Goal: Transaction & Acquisition: Purchase product/service

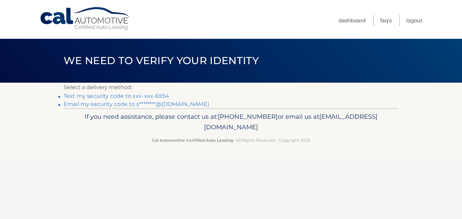
click at [152, 96] on link "Text my security code to xxx-xxx-6954" at bounding box center [116, 96] width 105 height 6
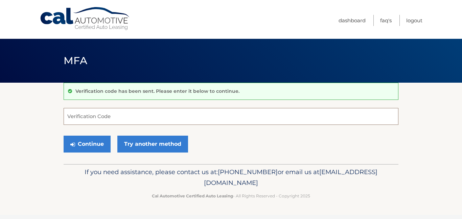
click at [159, 123] on input "Verification Code" at bounding box center [231, 116] width 335 height 17
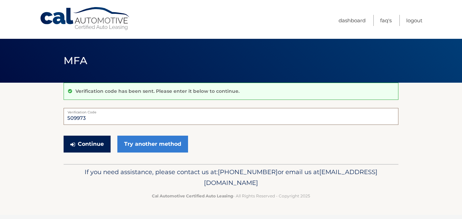
type input "509973"
click at [89, 141] on button "Continue" at bounding box center [87, 144] width 47 height 17
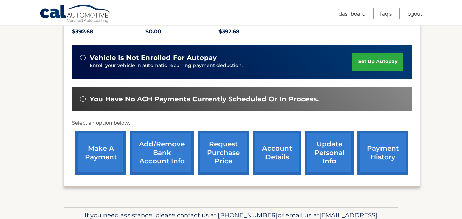
scroll to position [153, 0]
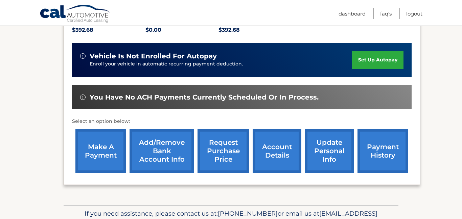
click at [92, 149] on link "make a payment" at bounding box center [100, 151] width 51 height 44
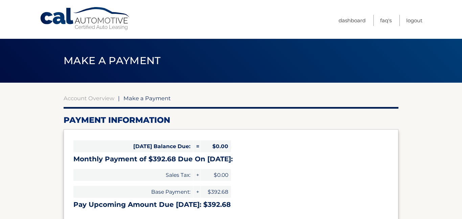
select select "ODZmNWU2MzQtOTM2Yi00MGQ0LWE1MDgtNmU4NjJhMmZmY2Ew"
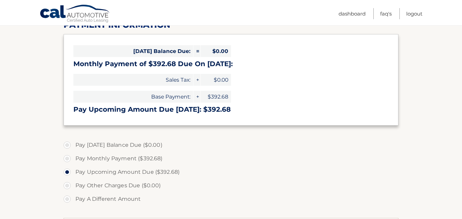
scroll to position [101, 0]
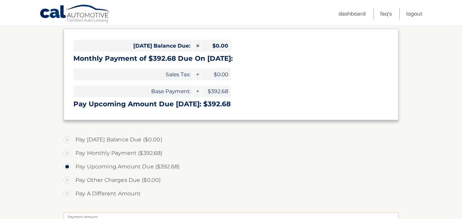
click at [130, 155] on label "Pay Monthly Payment ($392.68)" at bounding box center [231, 154] width 335 height 14
click at [73, 155] on input "Pay Monthly Payment ($392.68)" at bounding box center [69, 152] width 7 height 11
radio input "true"
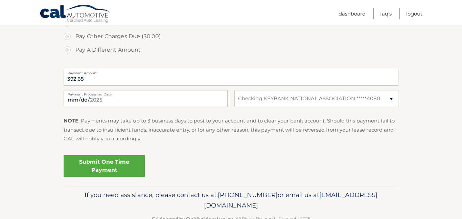
scroll to position [245, 0]
click at [112, 167] on link "Submit One Time Payment" at bounding box center [104, 166] width 81 height 22
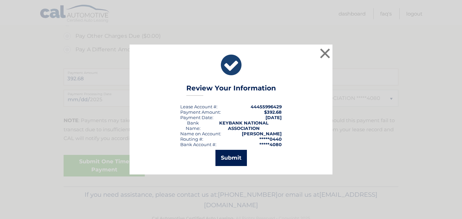
click at [232, 162] on button "Submit" at bounding box center [230, 158] width 31 height 16
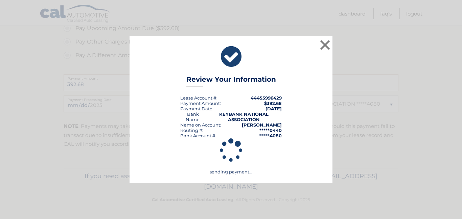
scroll to position [239, 0]
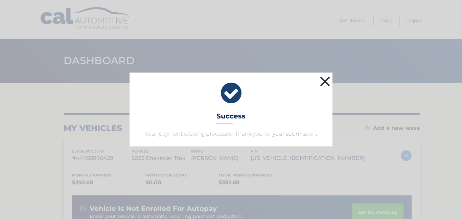
click at [321, 84] on button "×" at bounding box center [325, 82] width 14 height 14
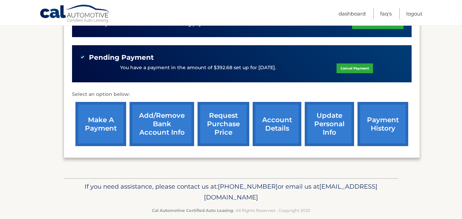
scroll to position [192, 0]
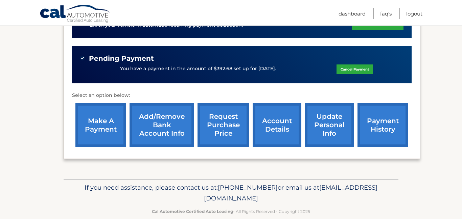
click at [222, 63] on div "You have a payment in the amount of $392.68 set up for 9/22/2025. Cancel Payment" at bounding box center [241, 69] width 323 height 13
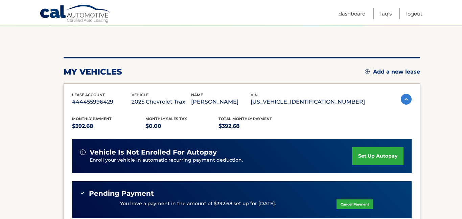
scroll to position [57, 0]
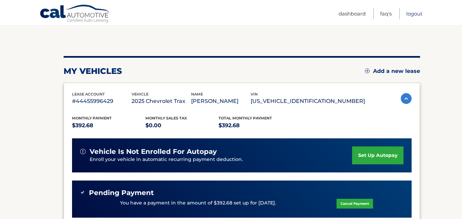
click at [411, 15] on link "Logout" at bounding box center [414, 13] width 16 height 11
